Goal: Check status: Check status

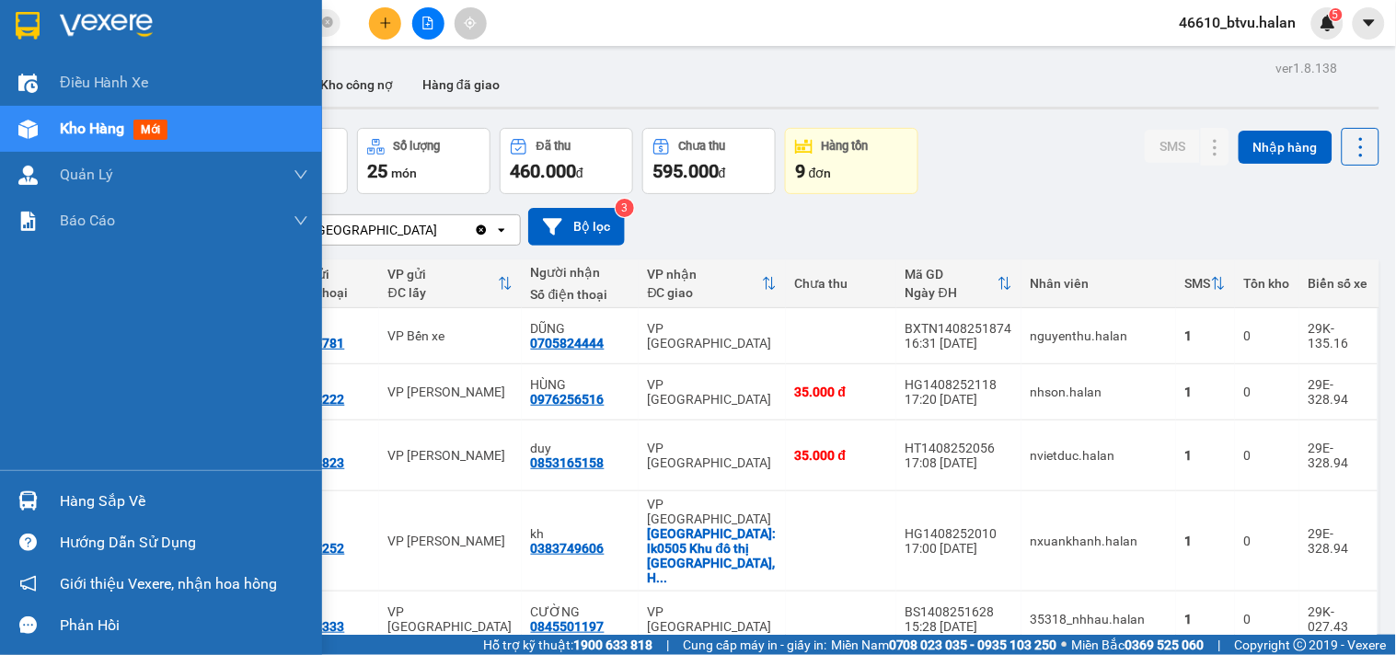
click at [39, 480] on div "Hàng sắp về Hướng dẫn sử dụng Giới thiệu Vexere, nhận hoa hồng Phản hồi" at bounding box center [161, 558] width 322 height 176
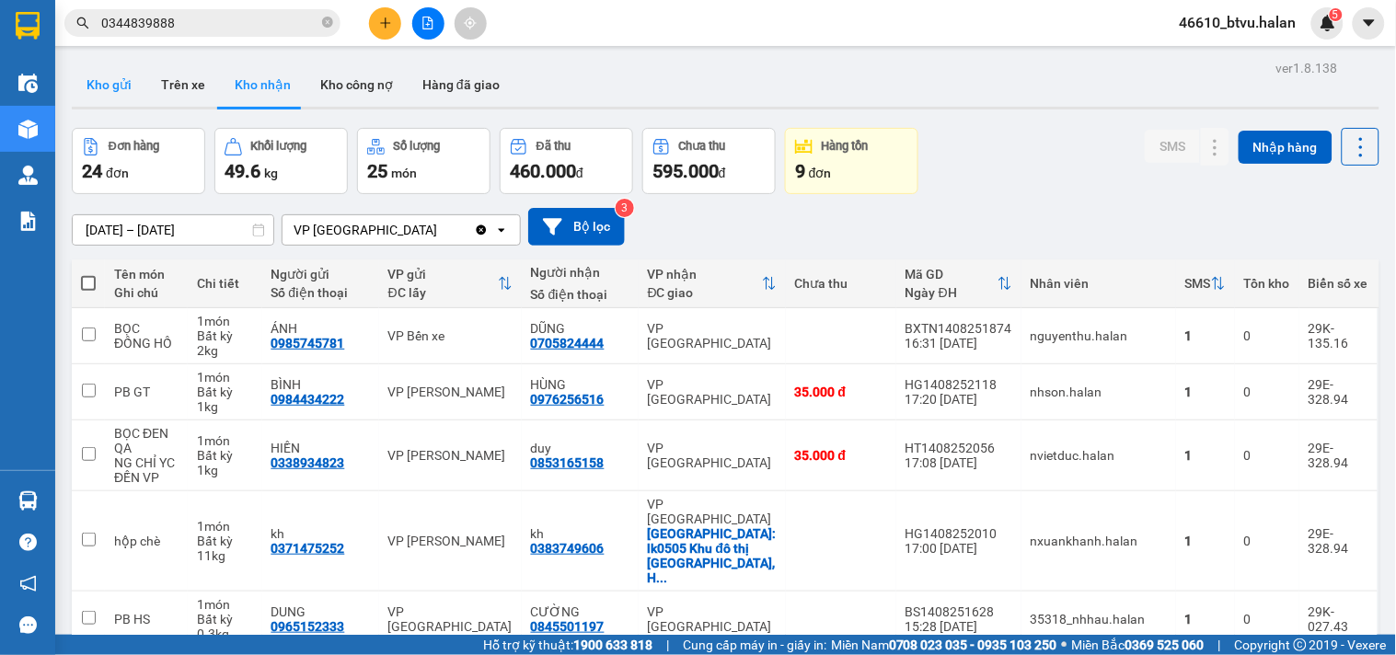
click at [105, 63] on button "Kho gửi" at bounding box center [109, 85] width 75 height 44
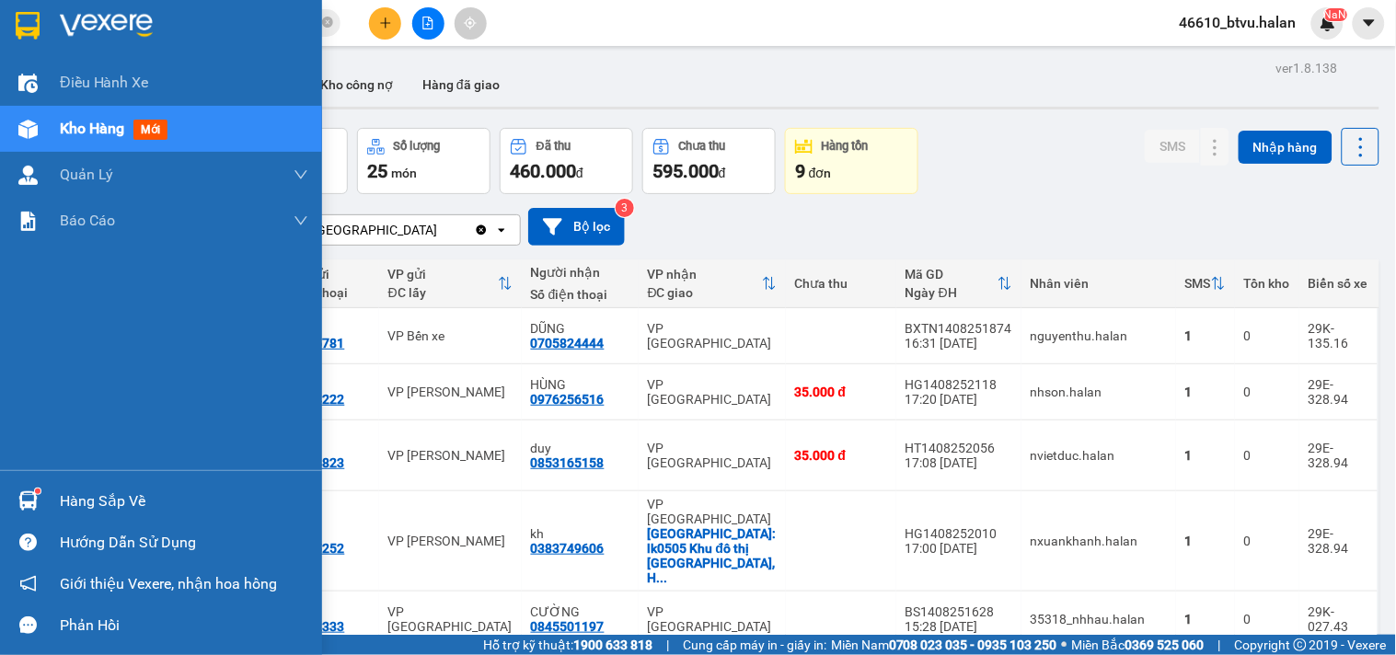
click at [108, 488] on div "Hàng sắp về" at bounding box center [184, 502] width 249 height 28
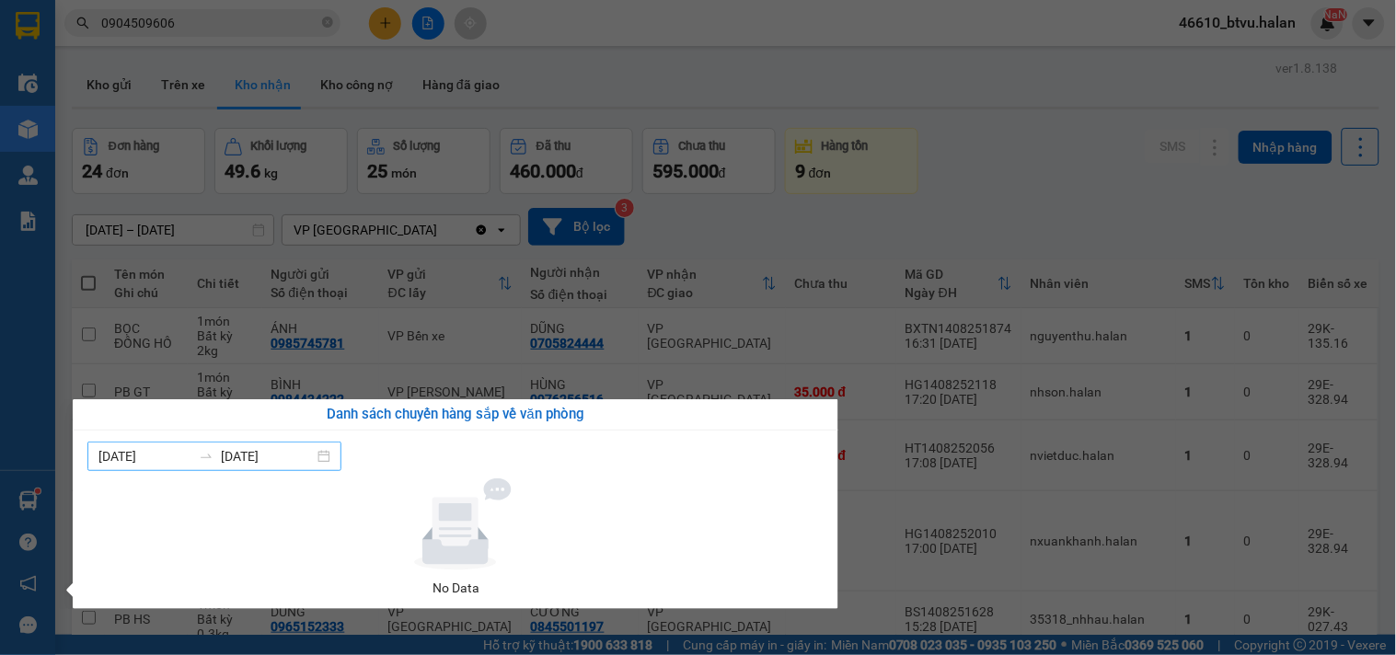
click at [329, 458] on div "08/08/2025 14/08/2025" at bounding box center [214, 456] width 254 height 29
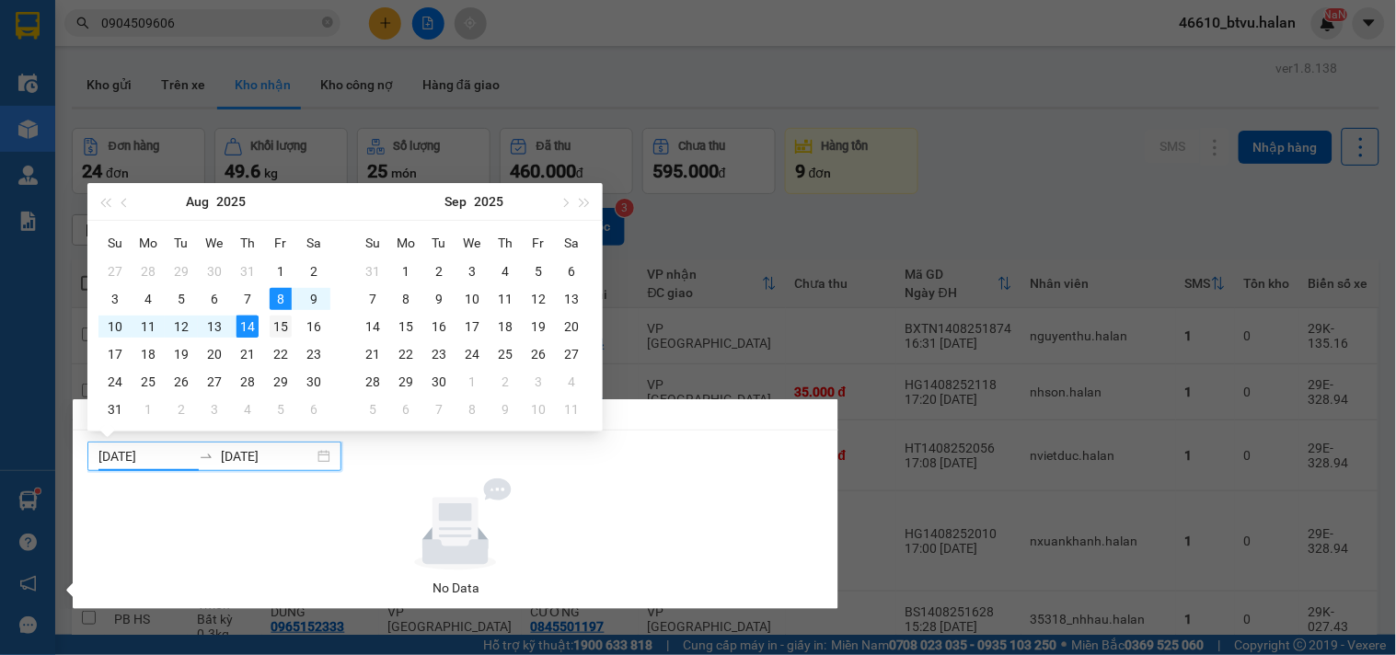
type input "15/08/2025"
click at [281, 325] on div "15" at bounding box center [281, 327] width 22 height 22
type input "15/08/2025"
click at [286, 333] on div "15" at bounding box center [281, 327] width 22 height 22
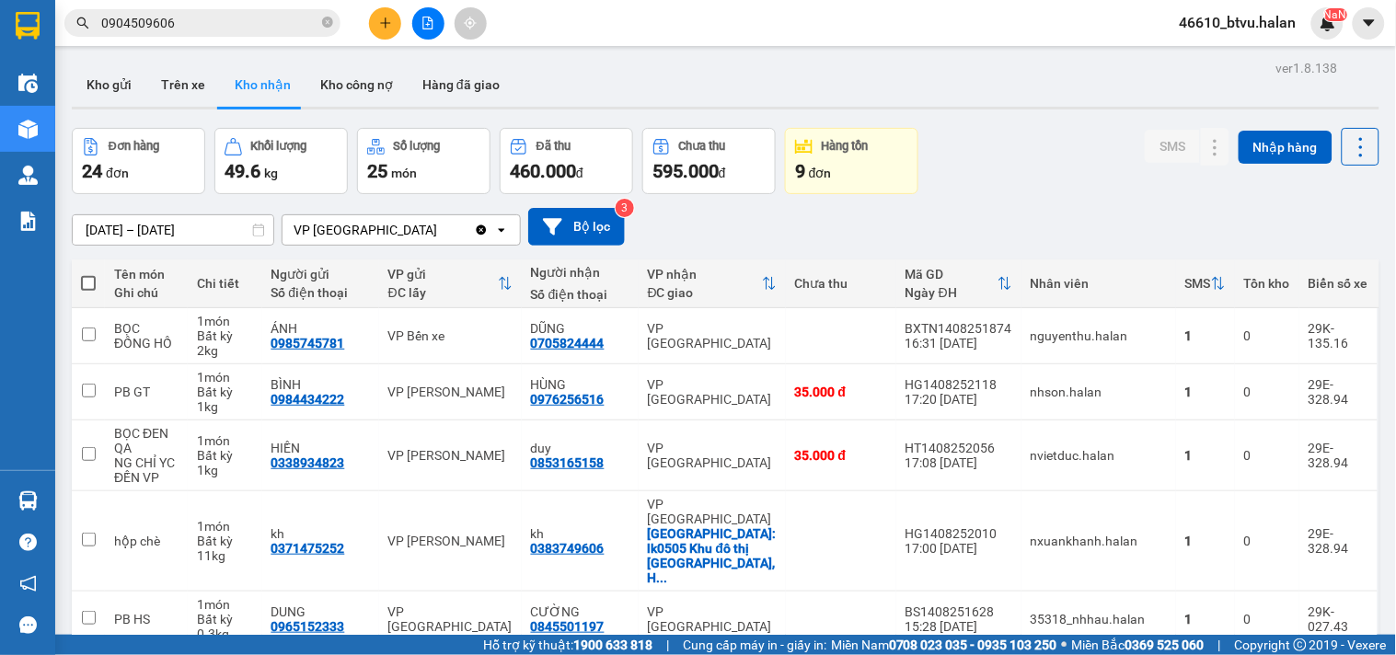
click at [378, 201] on section "Kết quả tìm kiếm ( 11 ) Bộ lọc Mã ĐH Trạng thái Món hàng Thu hộ Tổng cước Chưa …" at bounding box center [698, 327] width 1396 height 655
